Goal: Find specific page/section: Locate a particular part of the current website

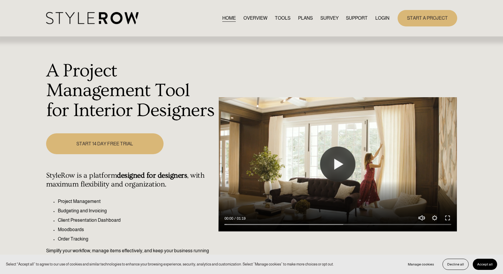
click at [385, 18] on link "LOGIN" at bounding box center [382, 18] width 14 height 8
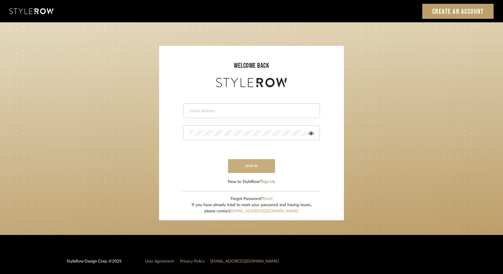
type input "[EMAIL_ADDRESS][DOMAIN_NAME]"
click at [252, 163] on button "sign in" at bounding box center [251, 166] width 47 height 14
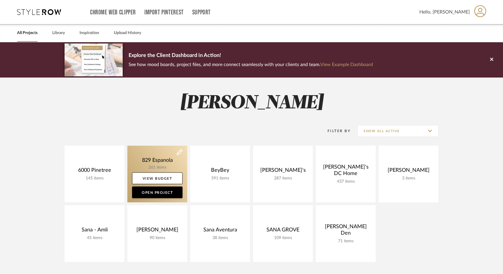
click at [162, 157] on link at bounding box center [157, 174] width 60 height 57
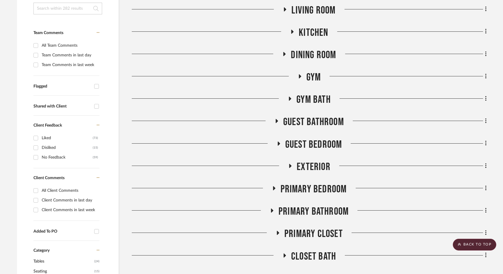
scroll to position [181, 0]
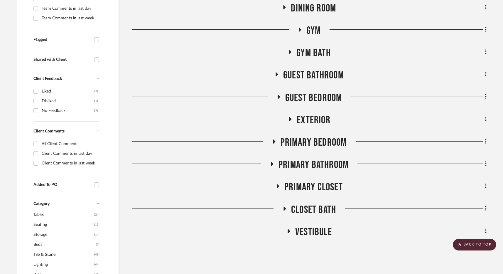
click at [307, 187] on span "PRIMARY CLOSET" at bounding box center [314, 187] width 58 height 13
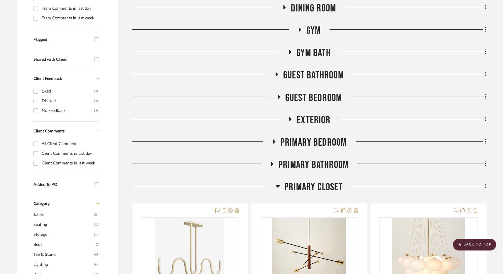
scroll to position [296, 0]
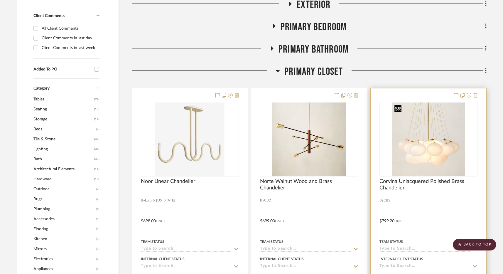
click at [0, 0] on img at bounding box center [0, 0] width 0 height 0
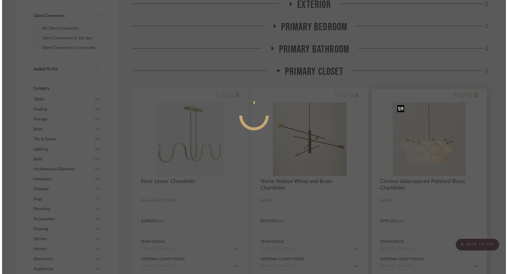
scroll to position [0, 0]
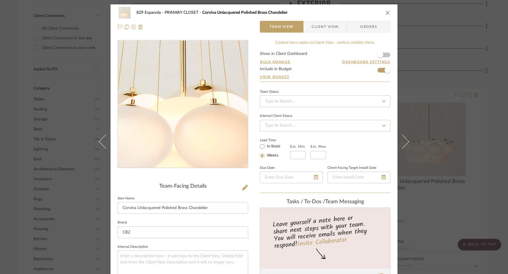
click at [180, 110] on img "0" at bounding box center [182, 104] width 127 height 127
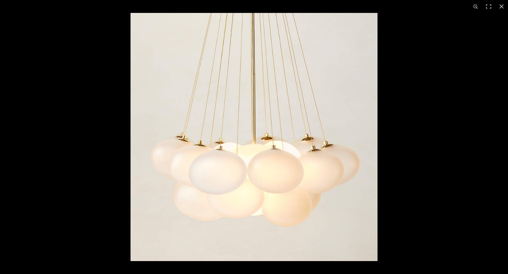
click at [296, 145] on img at bounding box center [253, 137] width 247 height 248
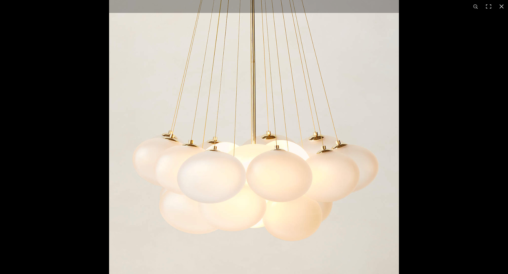
click at [342, 142] on img at bounding box center [254, 135] width 290 height 291
